Goal: Task Accomplishment & Management: Complete application form

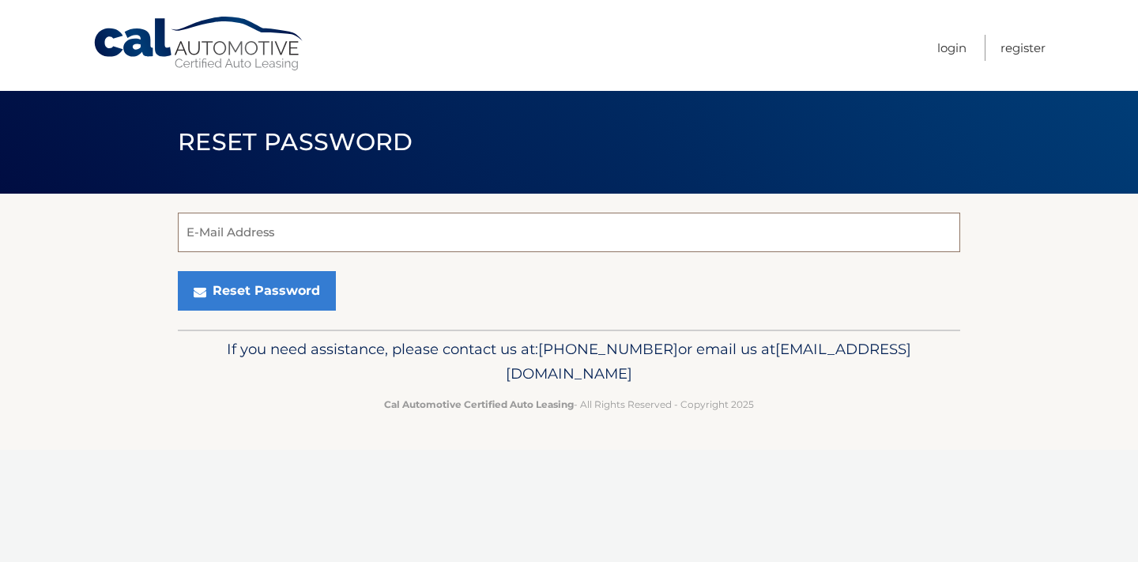
click at [339, 224] on input "E-Mail Address" at bounding box center [569, 233] width 782 height 40
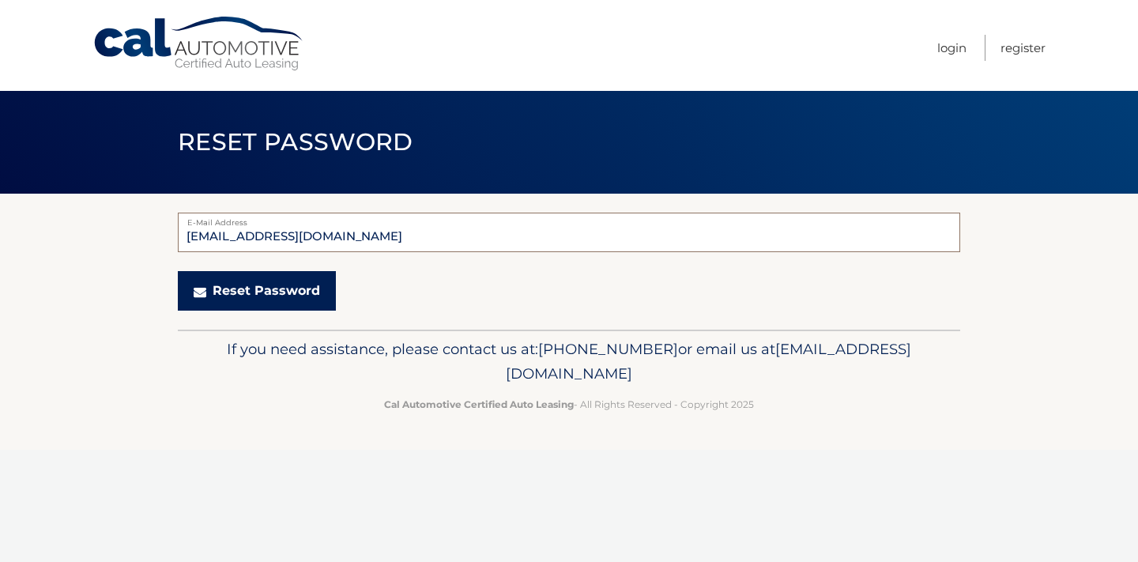
type input "[EMAIL_ADDRESS][DOMAIN_NAME]"
click at [277, 296] on button "Reset Password" at bounding box center [257, 291] width 158 height 40
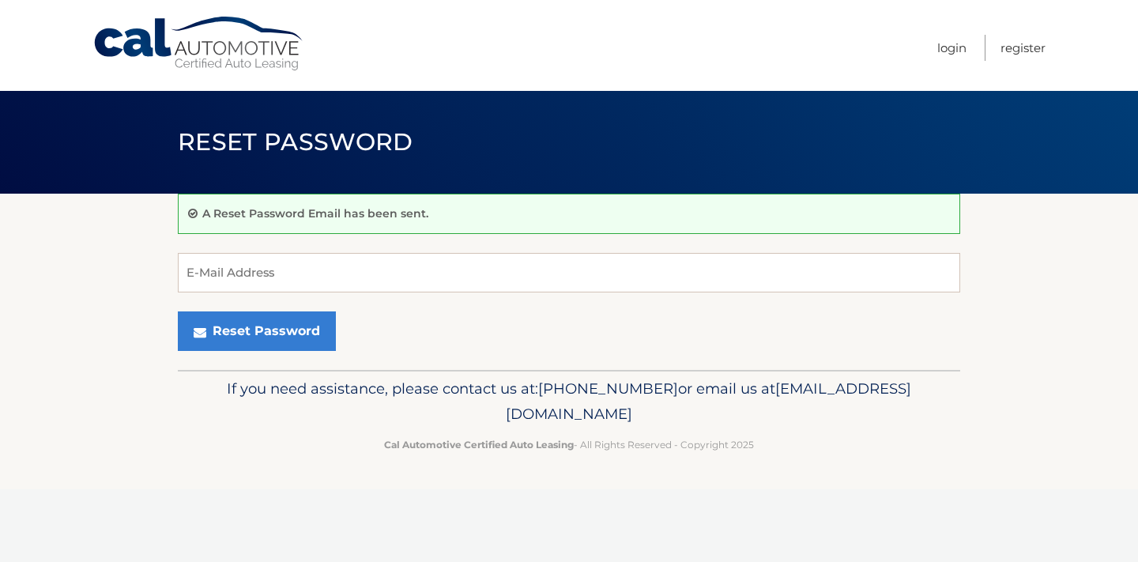
click at [179, 32] on link "Cal Automotive" at bounding box center [198, 44] width 213 height 56
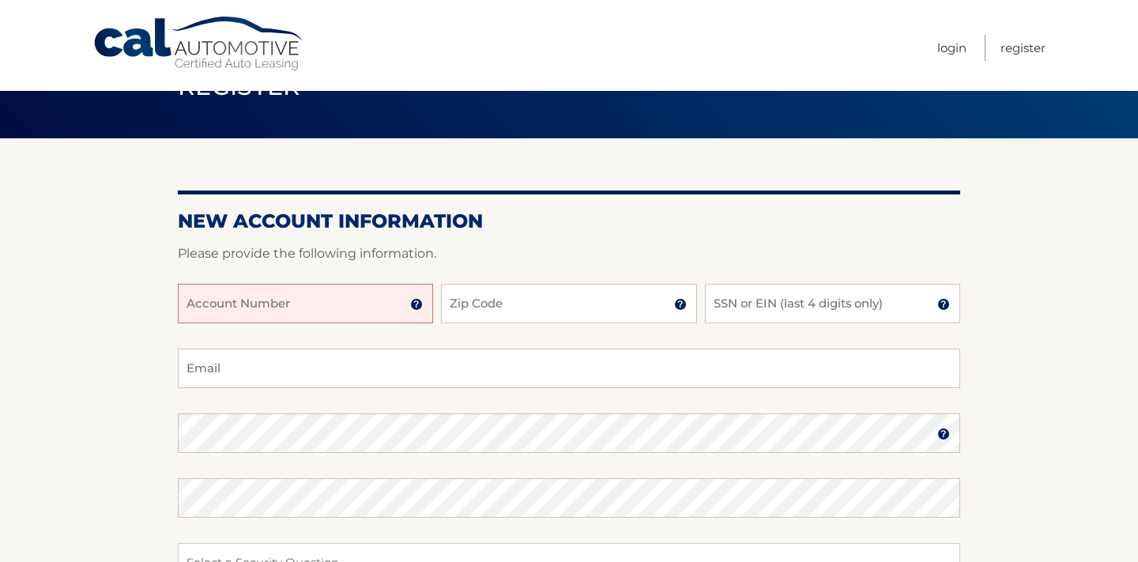
scroll to position [52, 0]
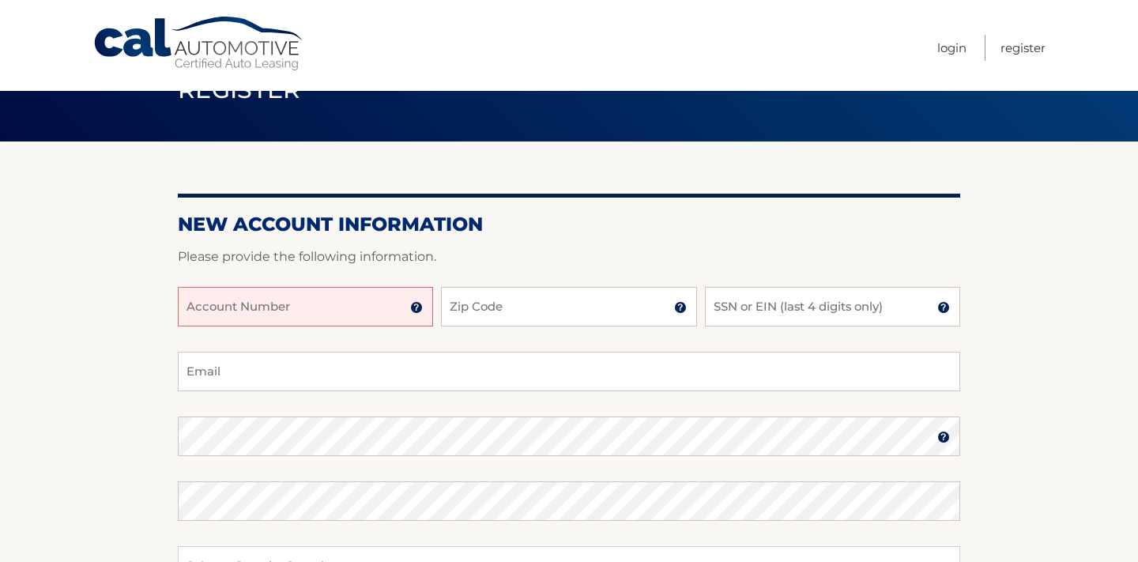
click at [393, 303] on input "Account Number" at bounding box center [305, 307] width 255 height 40
type input "44455968786"
click at [491, 317] on input "Zip Code" at bounding box center [568, 307] width 255 height 40
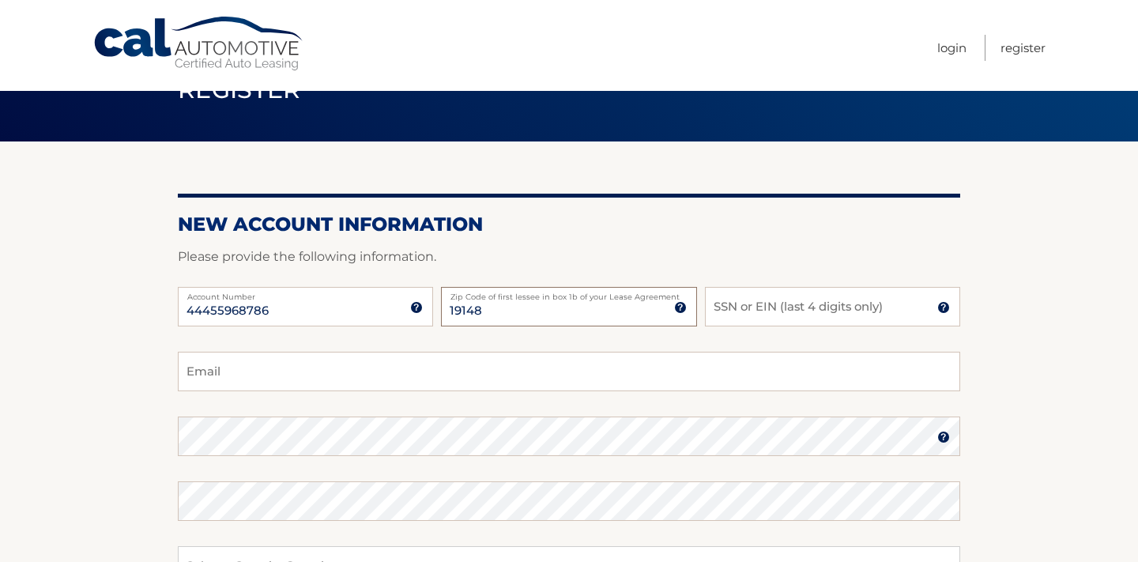
type input "19148"
click at [744, 304] on input "SSN or EIN (last 4 digits only)" at bounding box center [832, 307] width 255 height 40
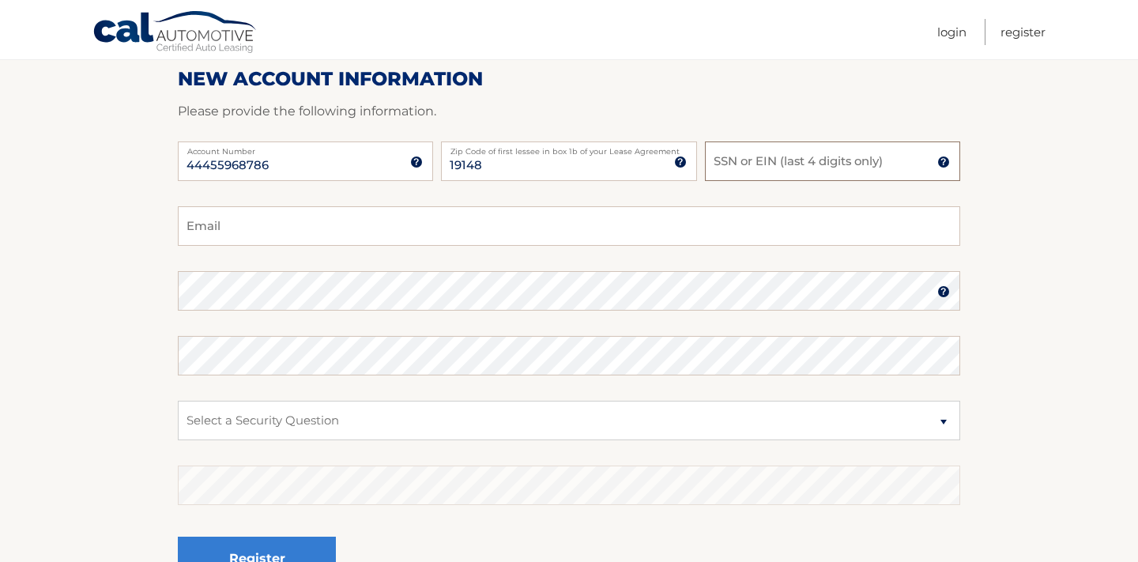
scroll to position [0, 0]
